Goal: Find specific page/section: Find specific page/section

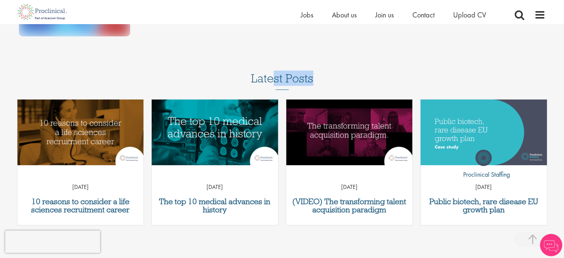
drag, startPoint x: 276, startPoint y: 77, endPoint x: 372, endPoint y: 84, distance: 96.7
click at [375, 84] on div "Latest Posts 10 reasons to consider a life sciences recruitment career 07 Nov 2…" at bounding box center [282, 152] width 564 height 161
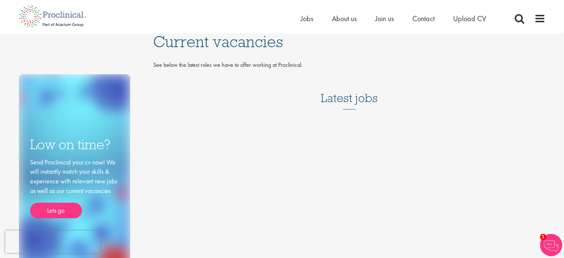
click at [333, 103] on h3 "Latest jobs" at bounding box center [349, 91] width 57 height 36
drag, startPoint x: 186, startPoint y: 62, endPoint x: 320, endPoint y: 66, distance: 134.3
click at [320, 66] on p "See below the latest roles we have to offer working at Proclinical." at bounding box center [349, 65] width 392 height 9
click at [321, 66] on p "See below the latest roles we have to offer working at Proclinical." at bounding box center [349, 65] width 392 height 9
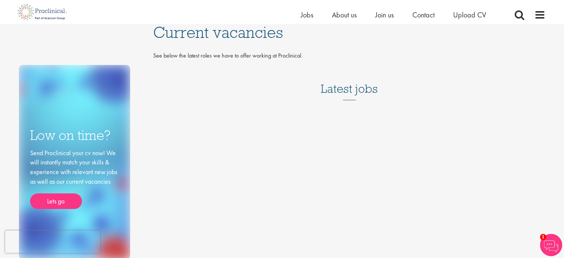
scroll to position [74, 0]
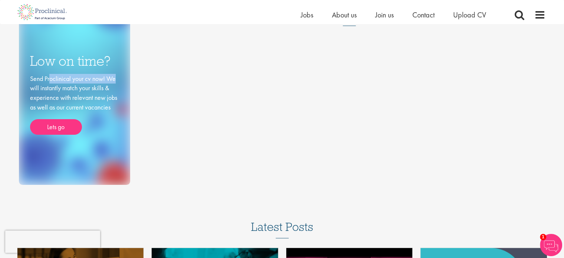
drag, startPoint x: 49, startPoint y: 78, endPoint x: 123, endPoint y: 83, distance: 73.9
click at [123, 83] on div "Low on time? Send Proclinical your cv now! We will instantly match your skills …" at bounding box center [74, 88] width 111 height 194
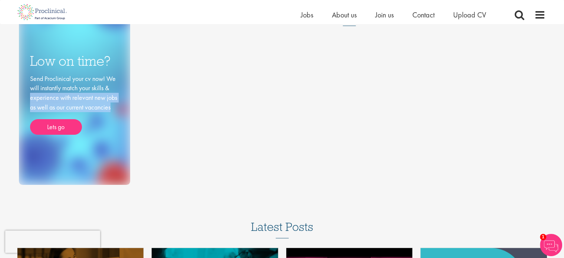
drag, startPoint x: 118, startPoint y: 86, endPoint x: 123, endPoint y: 111, distance: 26.3
click at [123, 111] on div "Low on time? Send Proclinical your cv now! We will instantly match your skills …" at bounding box center [74, 88] width 111 height 194
click at [124, 111] on div "Low on time? Send Proclinical your cv now! We will instantly match your skills …" at bounding box center [74, 88] width 111 height 194
click at [393, 15] on span "Join us" at bounding box center [384, 15] width 19 height 10
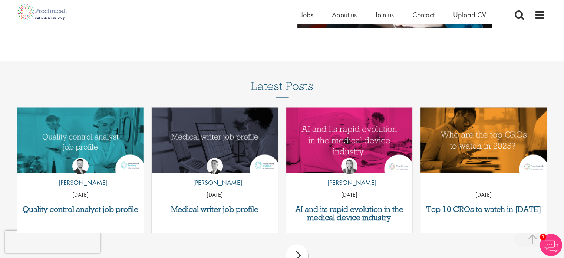
scroll to position [964, 0]
